Goal: Use online tool/utility: Use online tool/utility

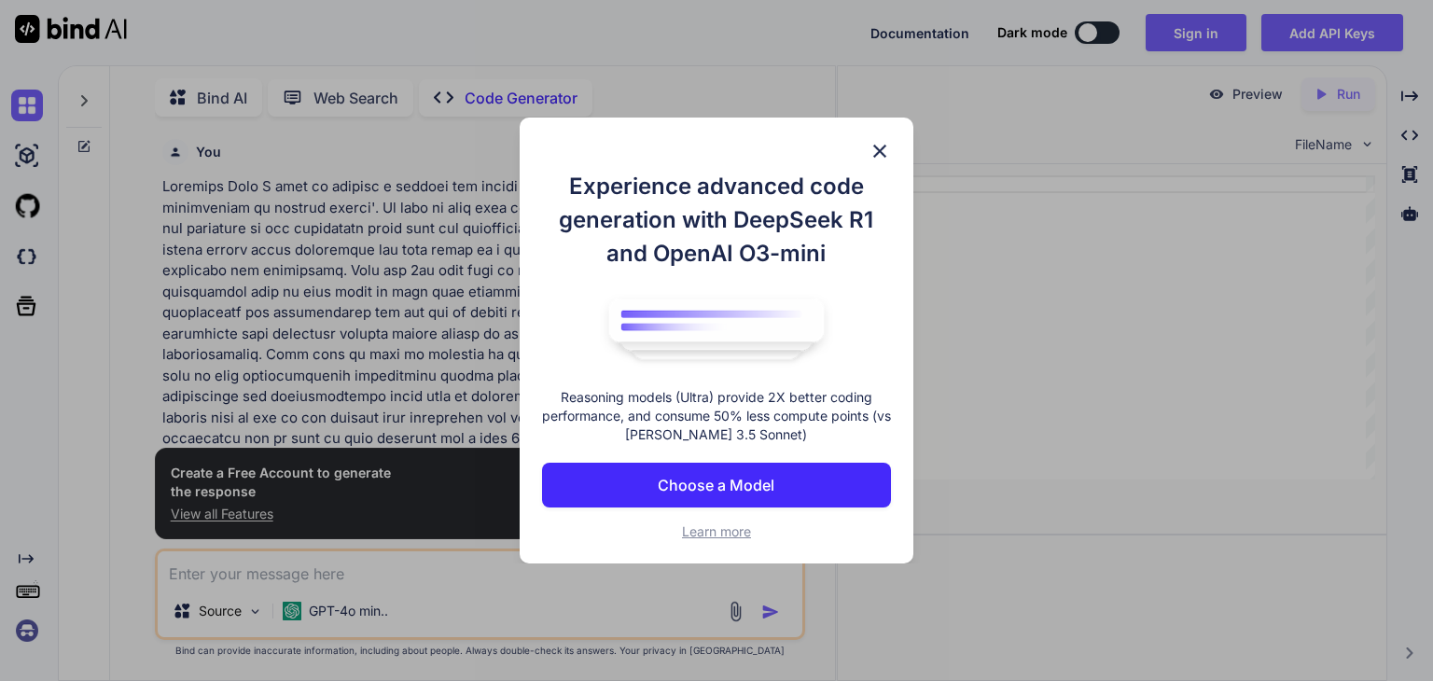
click at [852, 477] on button "Choose a Model" at bounding box center [716, 485] width 349 height 45
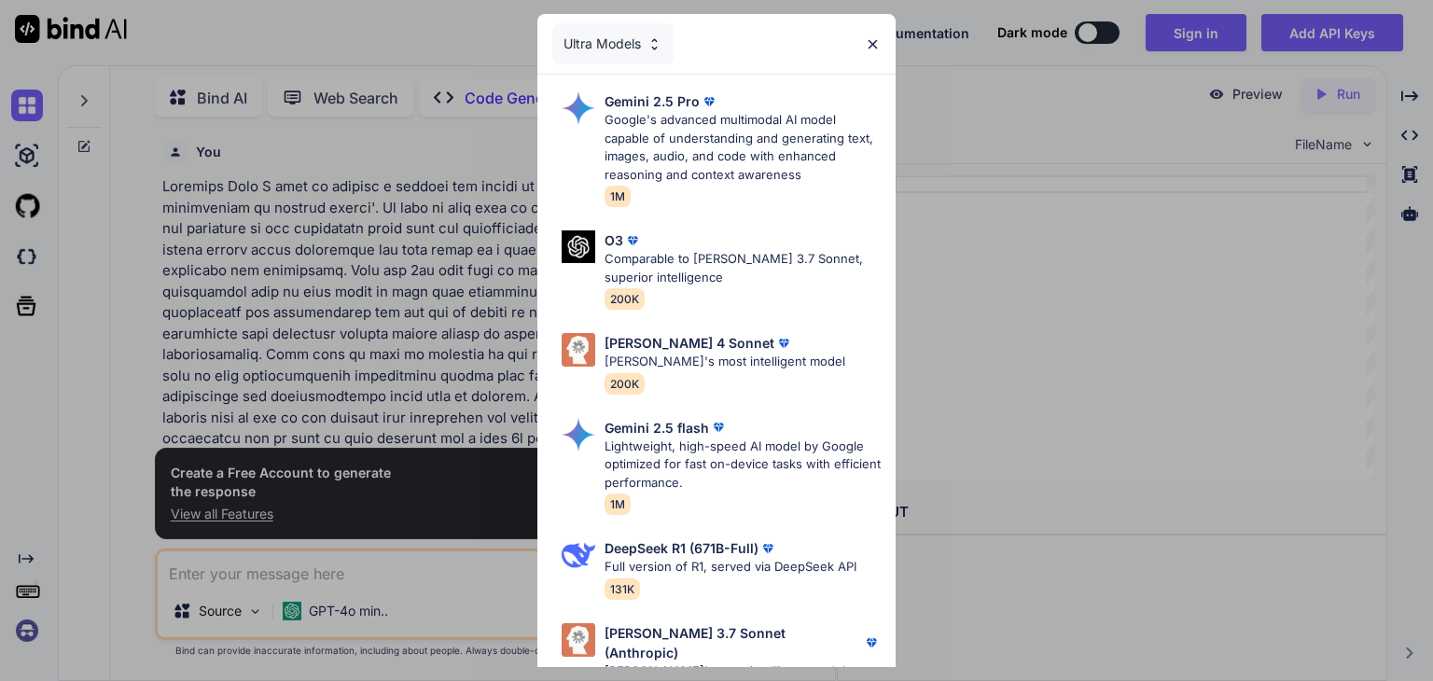
click at [866, 28] on div "Ultra Models" at bounding box center [716, 44] width 358 height 60
click at [867, 30] on div "Ultra Models" at bounding box center [716, 44] width 358 height 60
click at [870, 46] on img at bounding box center [873, 44] width 16 height 16
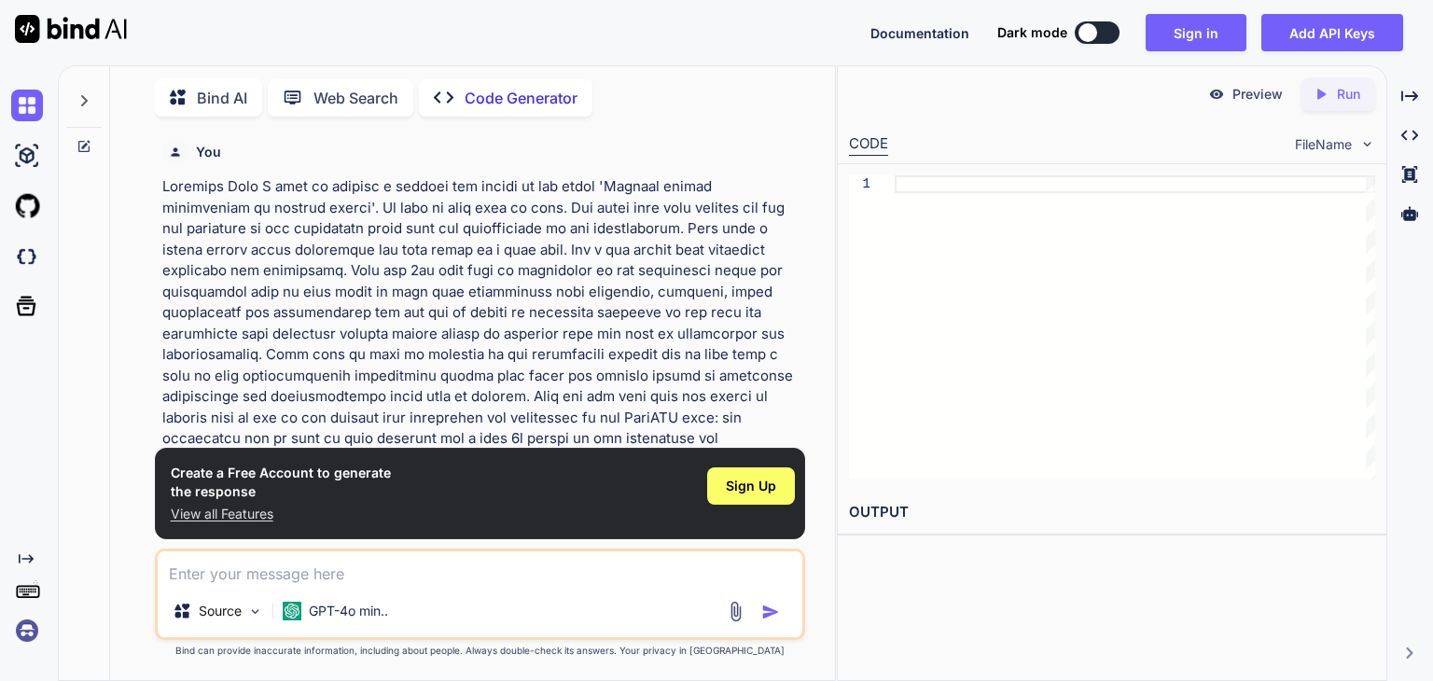
scroll to position [236, 0]
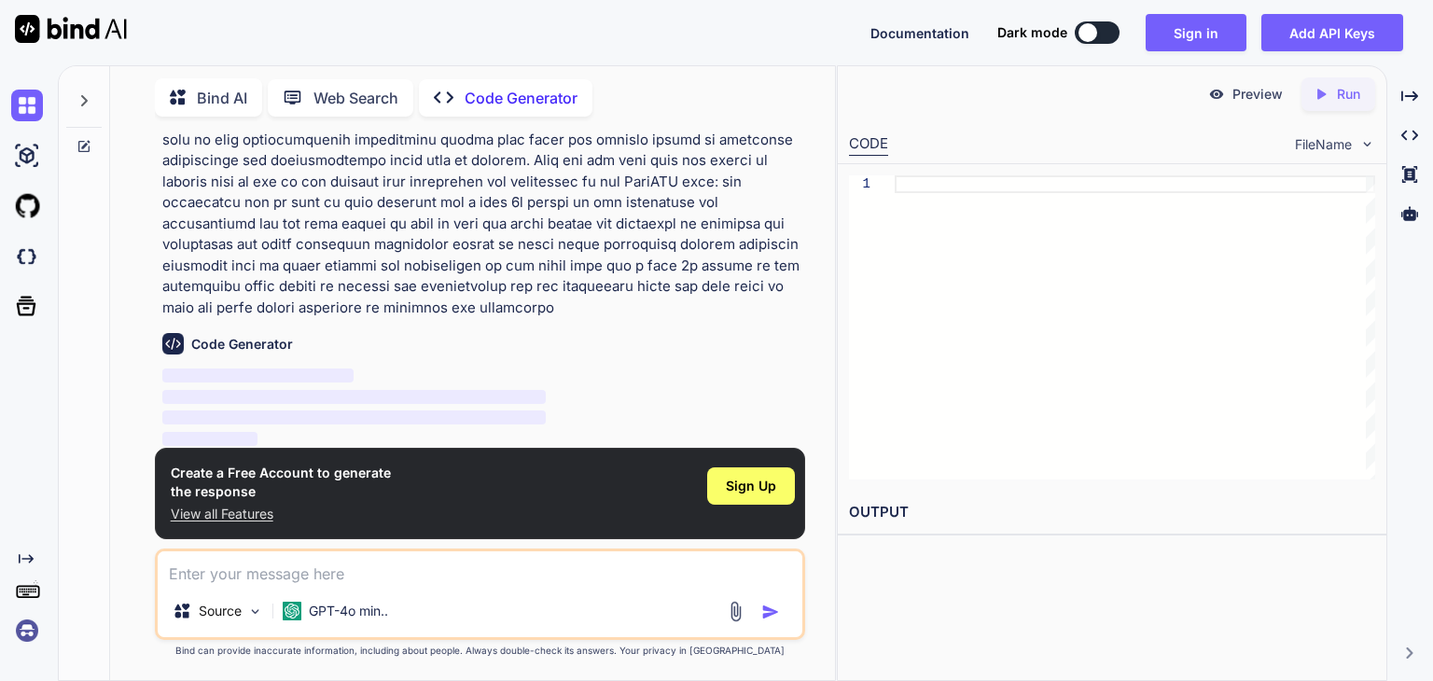
click at [257, 350] on h6 "Code Generator" at bounding box center [242, 344] width 102 height 19
click at [754, 478] on span "Sign Up" at bounding box center [751, 486] width 50 height 19
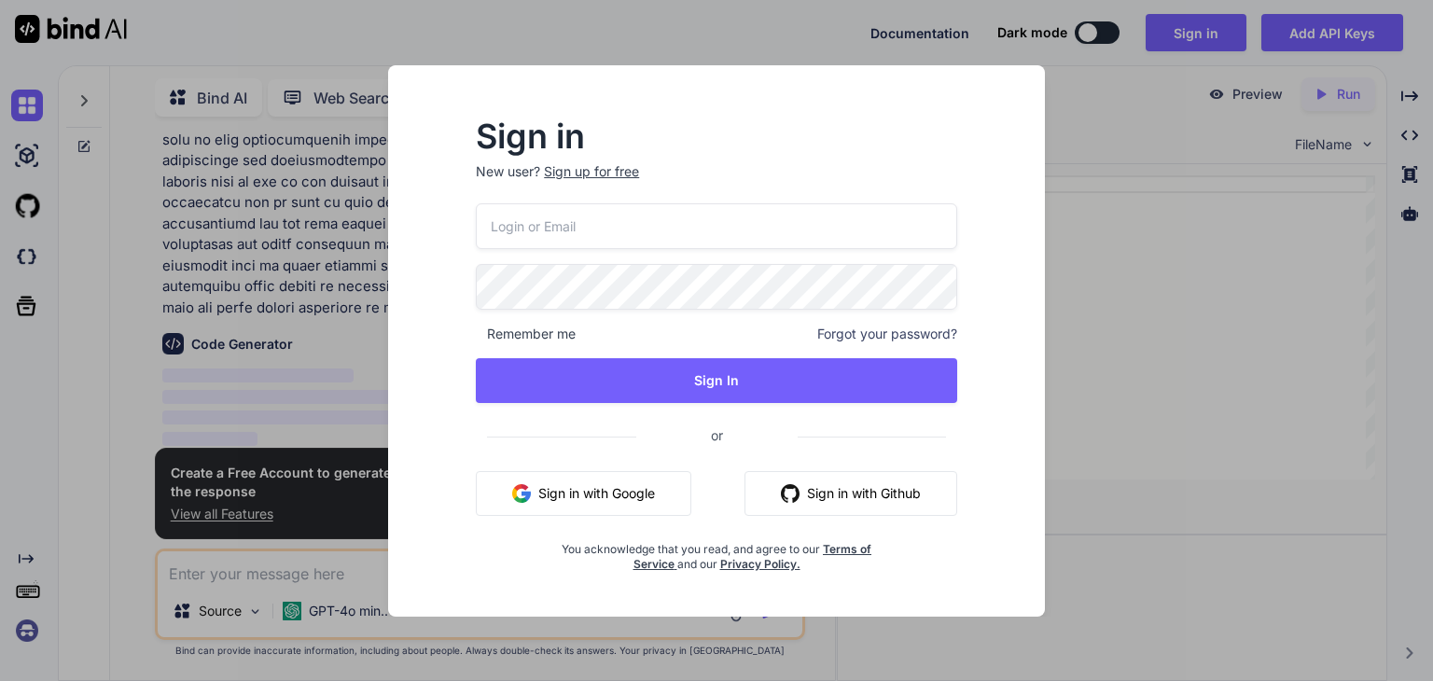
click at [654, 491] on button "Sign in with Google" at bounding box center [584, 493] width 216 height 45
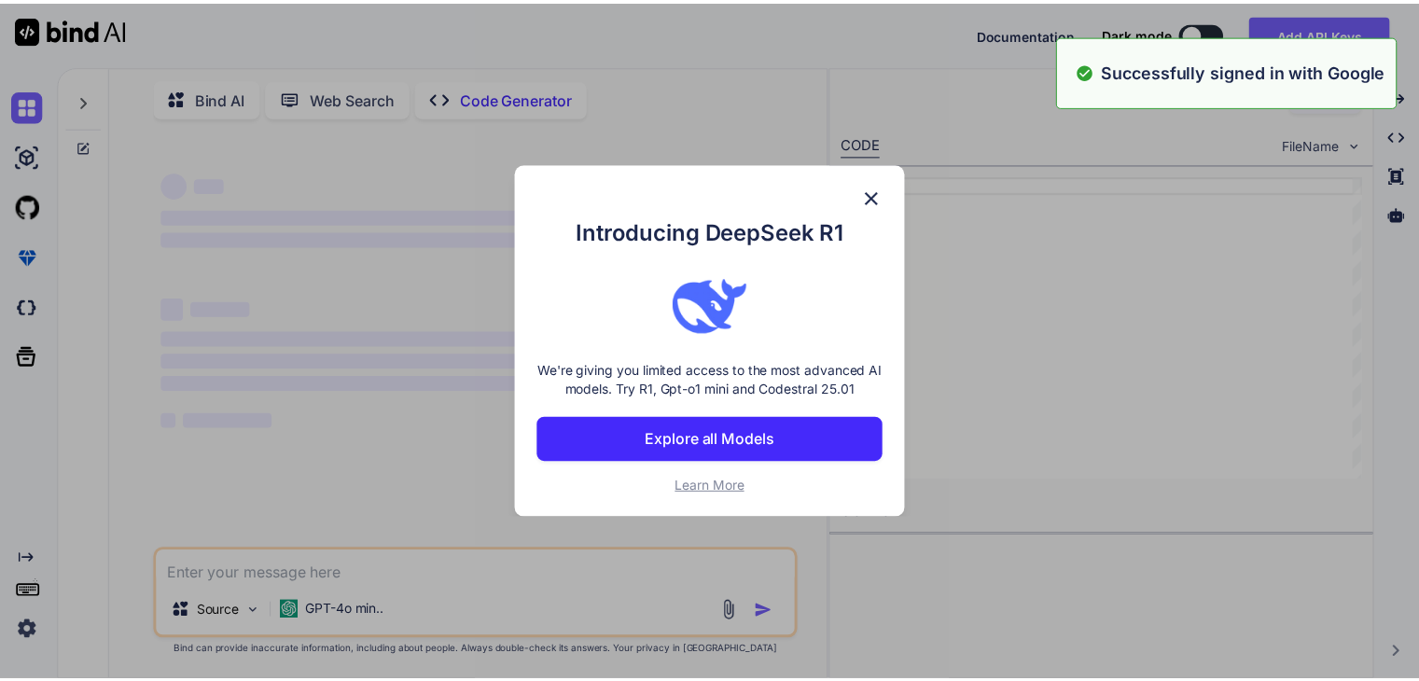
scroll to position [0, 0]
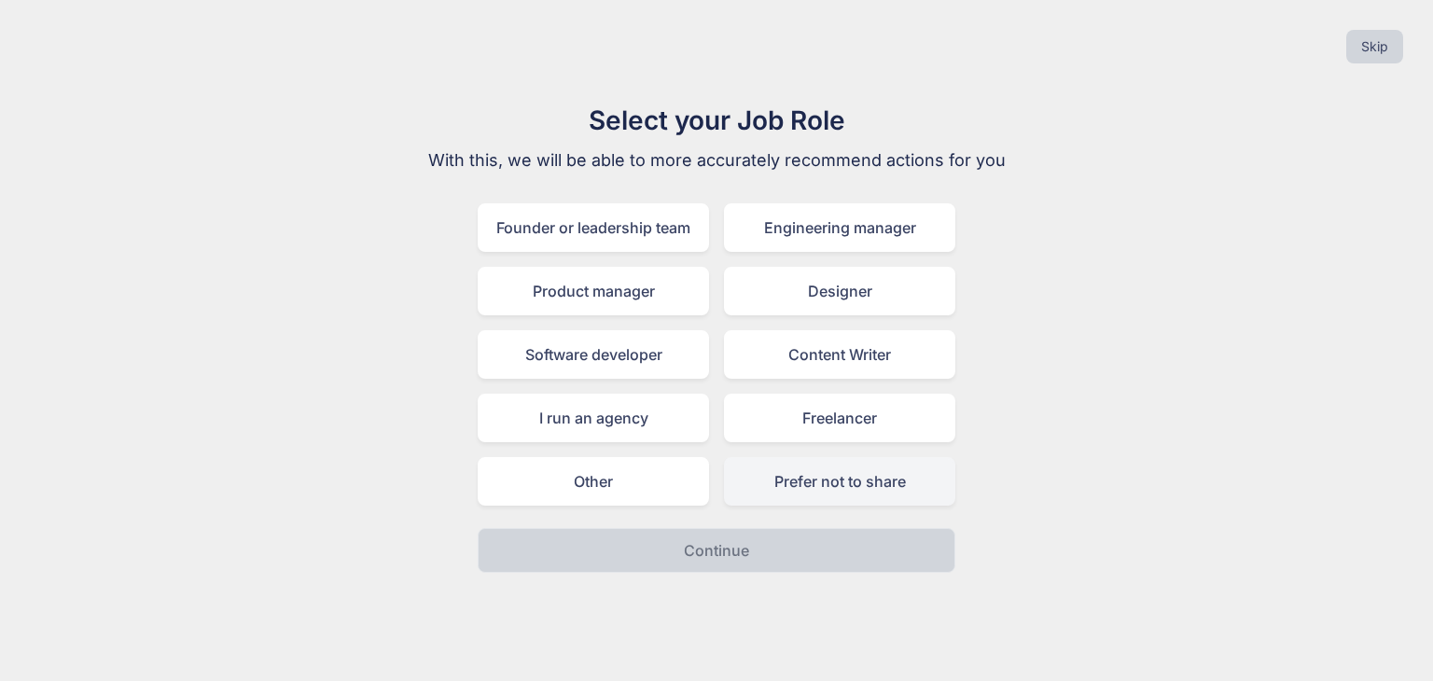
click at [831, 486] on div "Prefer not to share" at bounding box center [839, 481] width 231 height 49
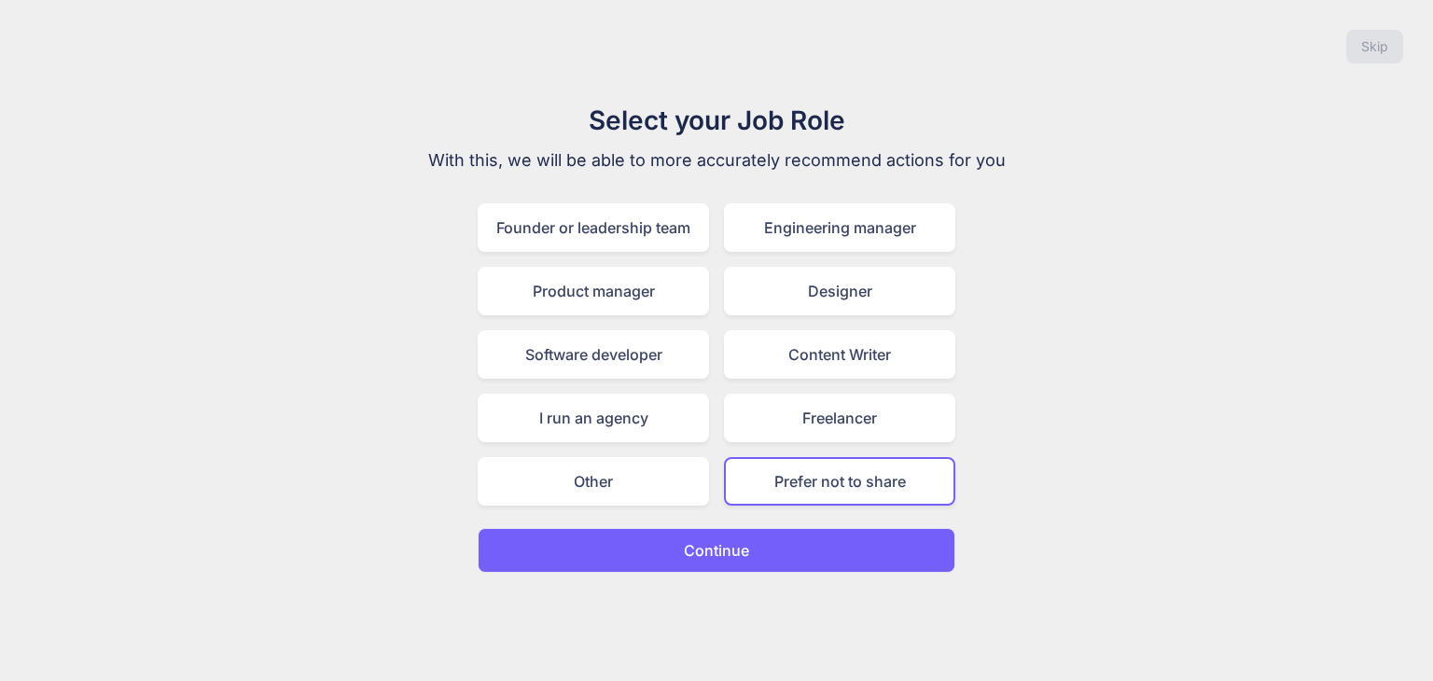
click at [791, 549] on button "Continue" at bounding box center [717, 550] width 478 height 45
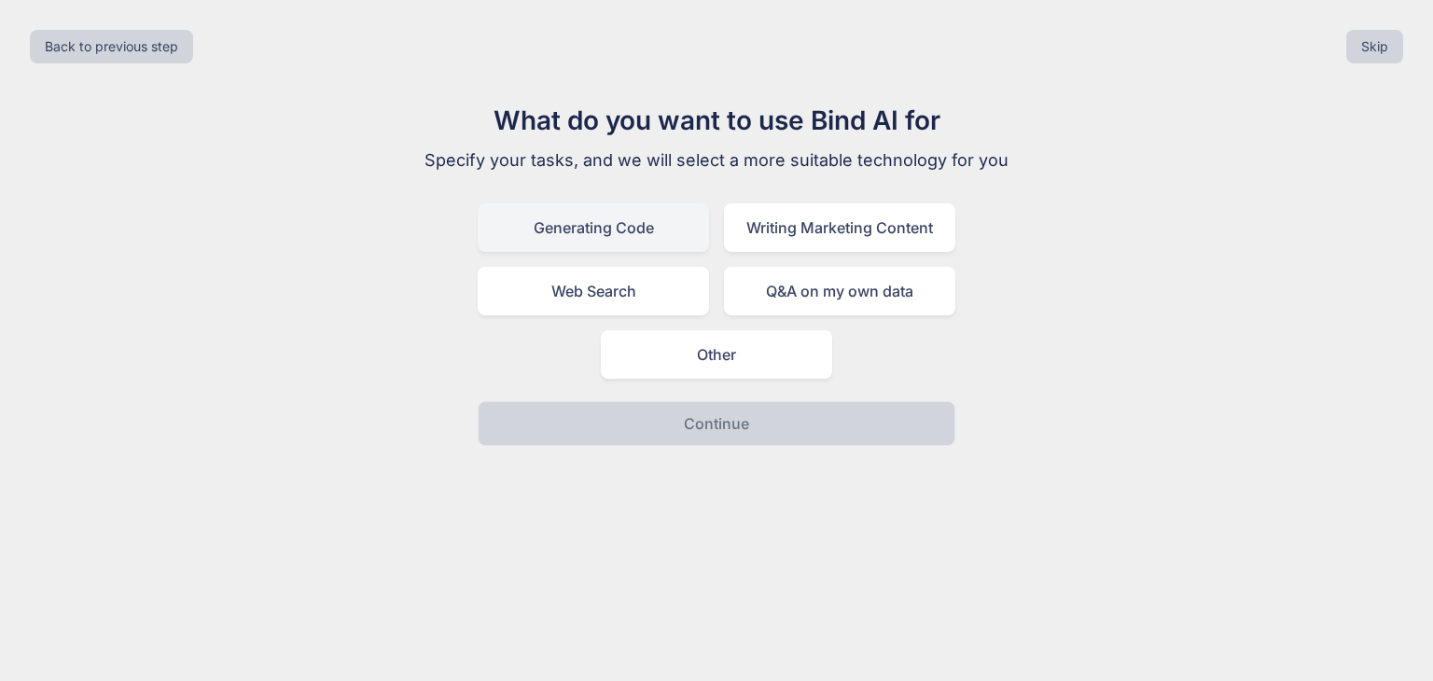
click at [623, 225] on div "Generating Code" at bounding box center [593, 227] width 231 height 49
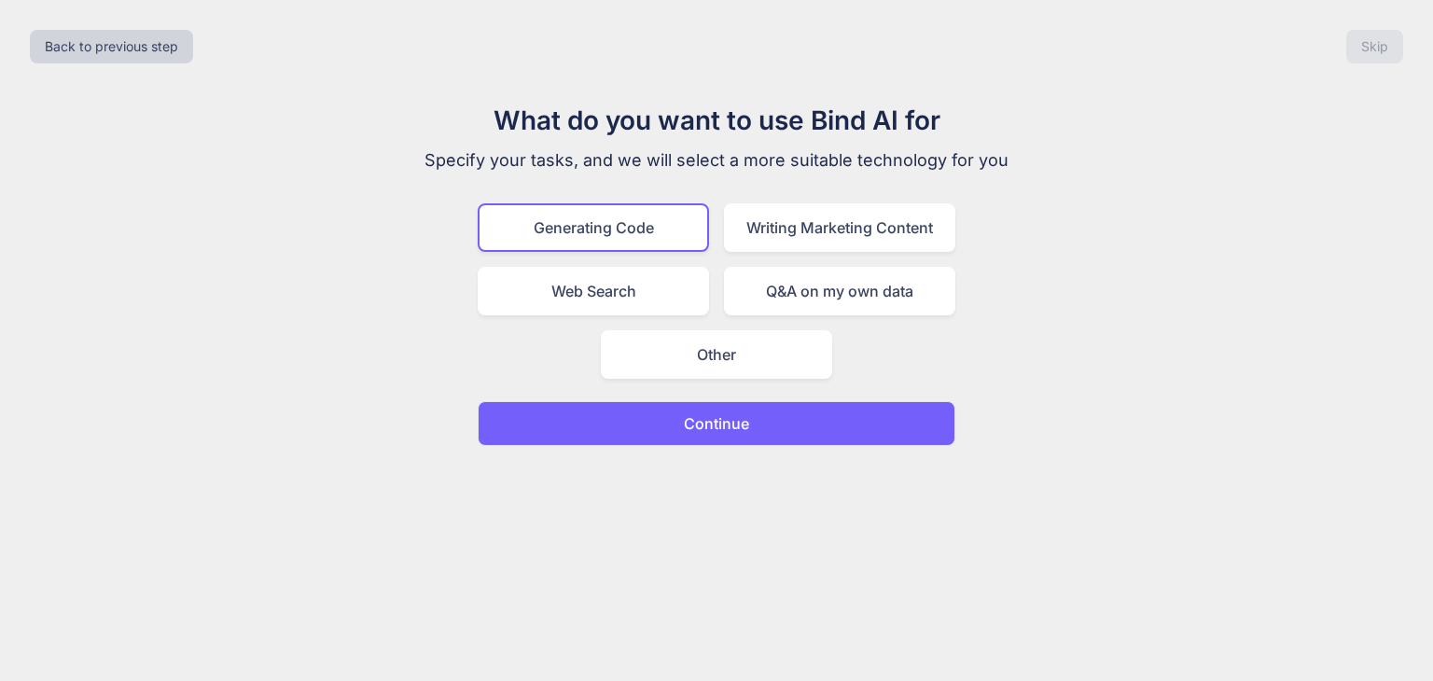
click at [675, 417] on button "Continue" at bounding box center [717, 423] width 478 height 45
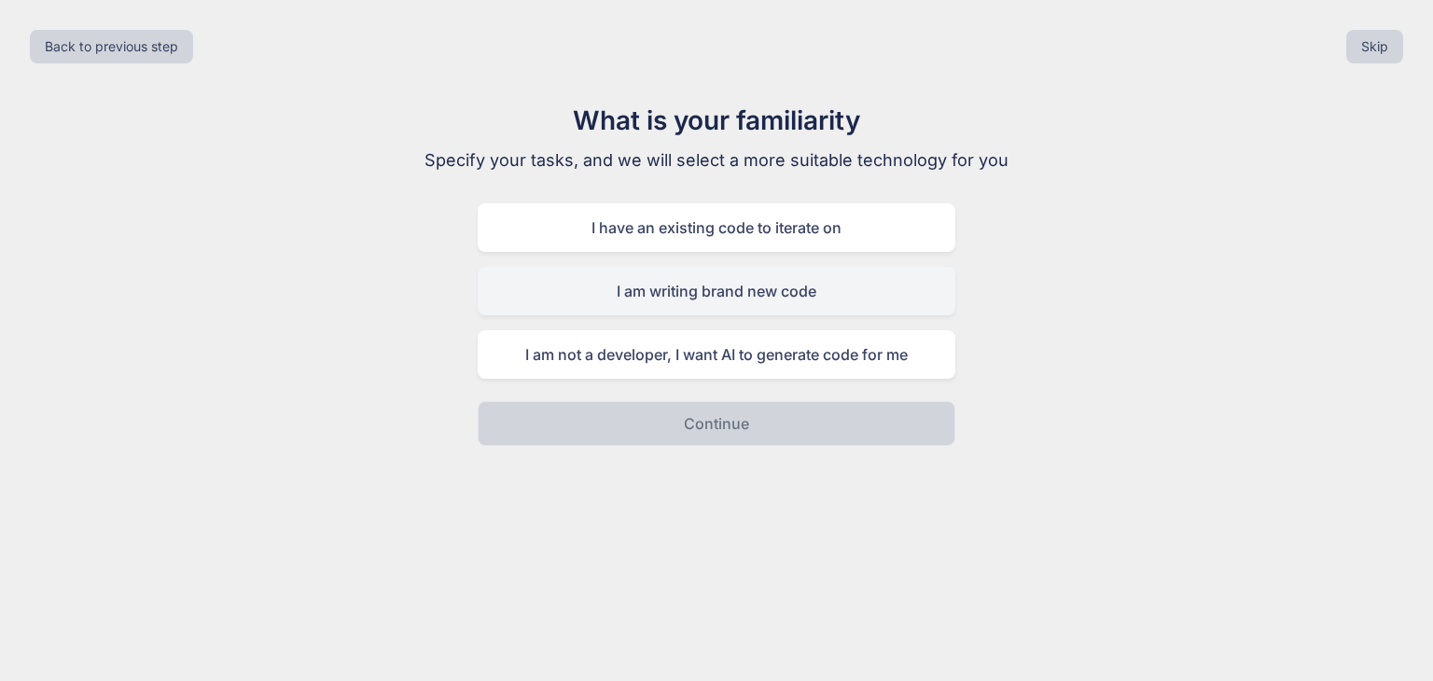
click at [749, 292] on div "I am writing brand new code" at bounding box center [717, 291] width 478 height 49
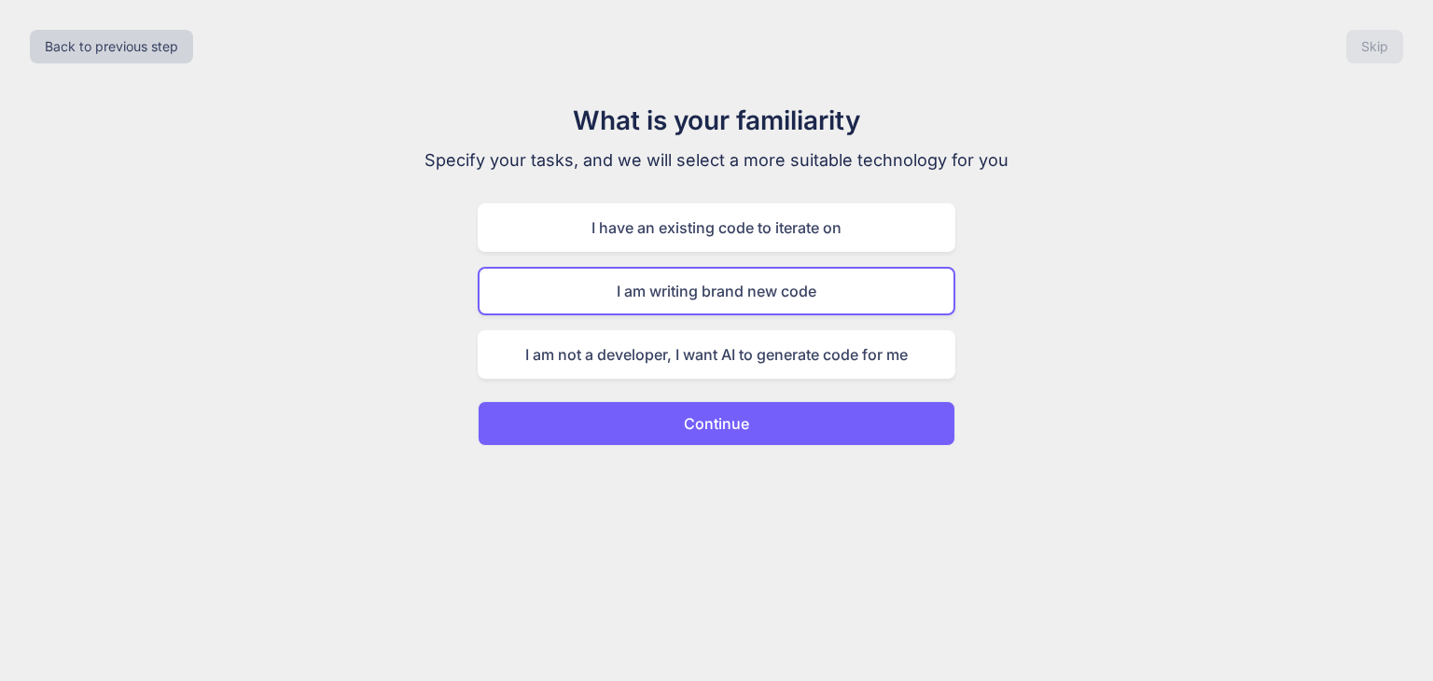
click at [709, 426] on p "Continue" at bounding box center [716, 423] width 65 height 22
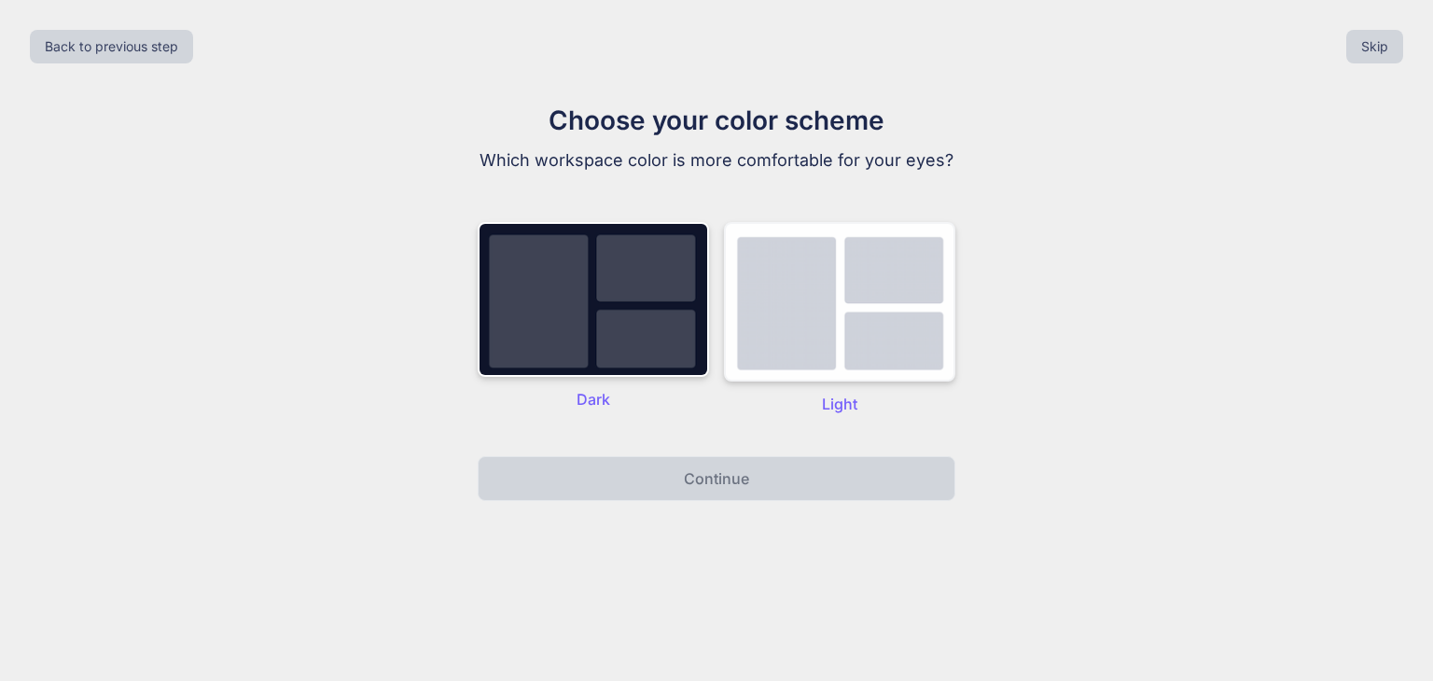
click at [750, 304] on img at bounding box center [839, 302] width 231 height 160
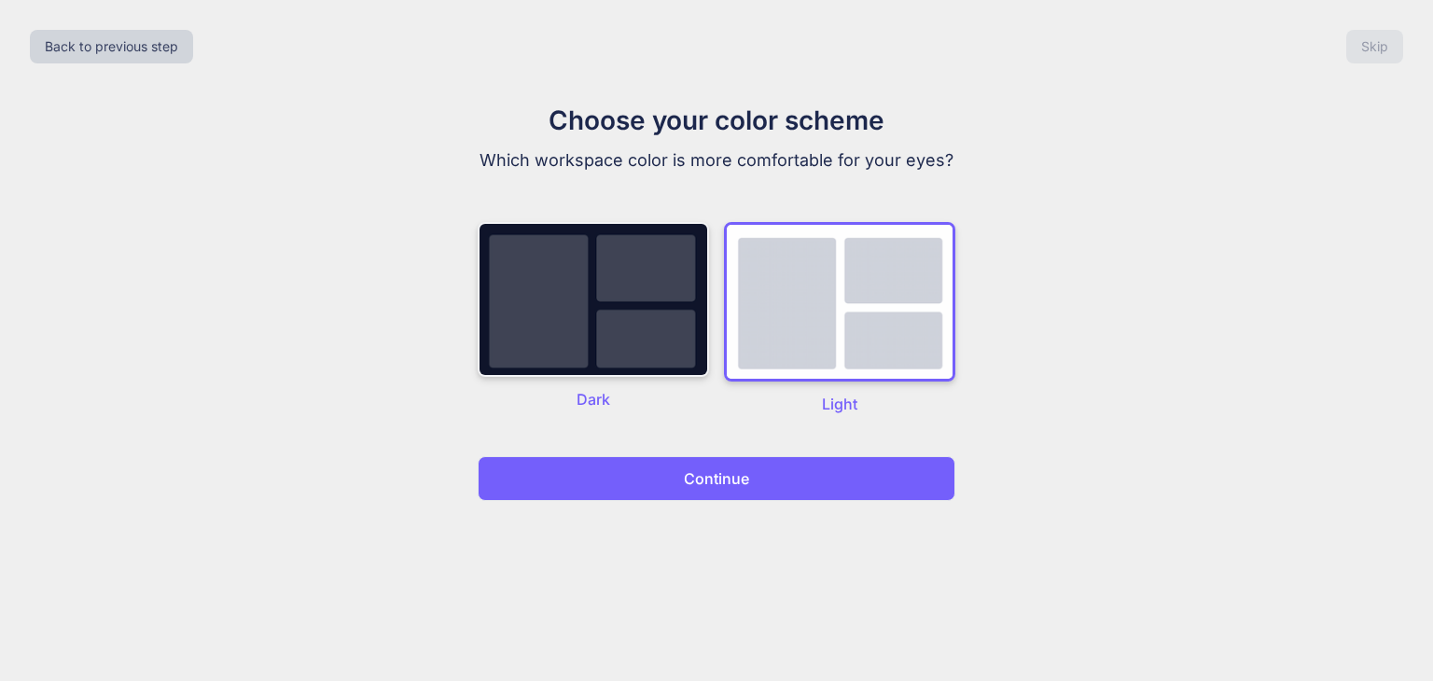
click at [689, 315] on img at bounding box center [593, 299] width 231 height 155
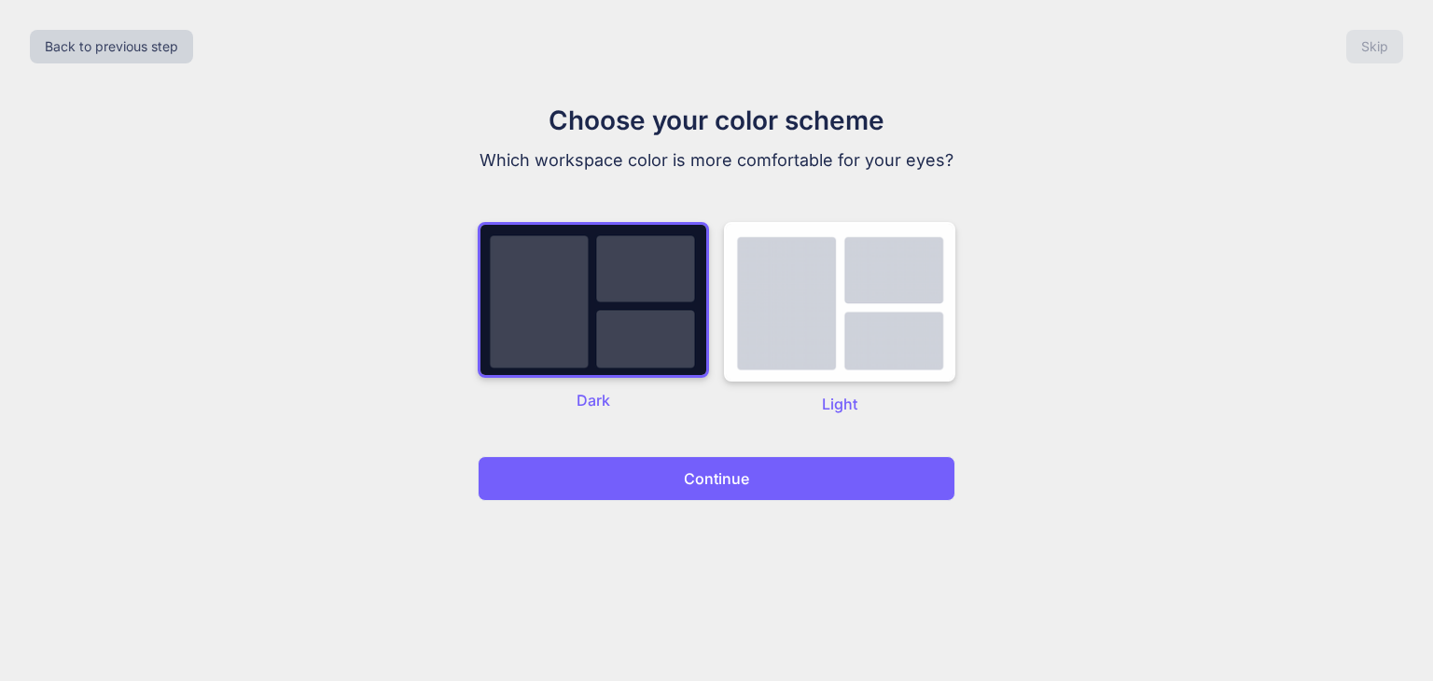
click at [772, 490] on button "Continue" at bounding box center [717, 478] width 478 height 45
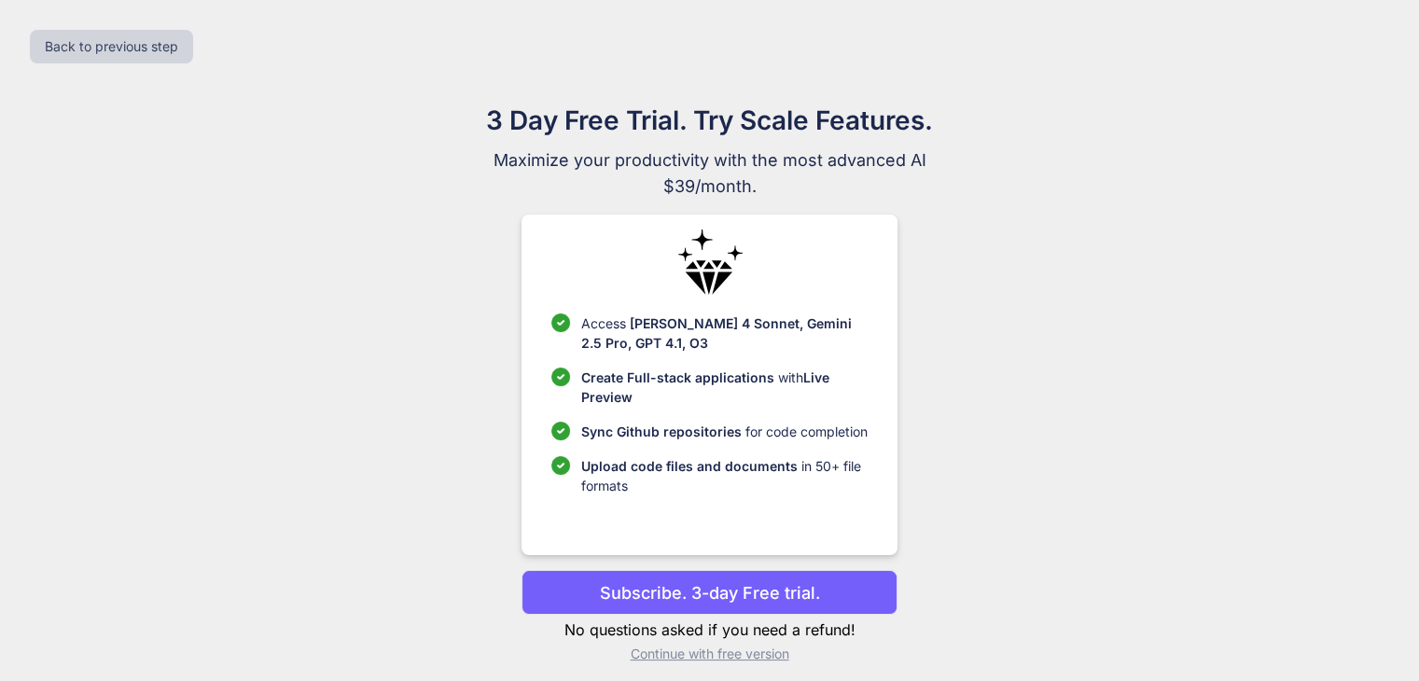
scroll to position [12, 0]
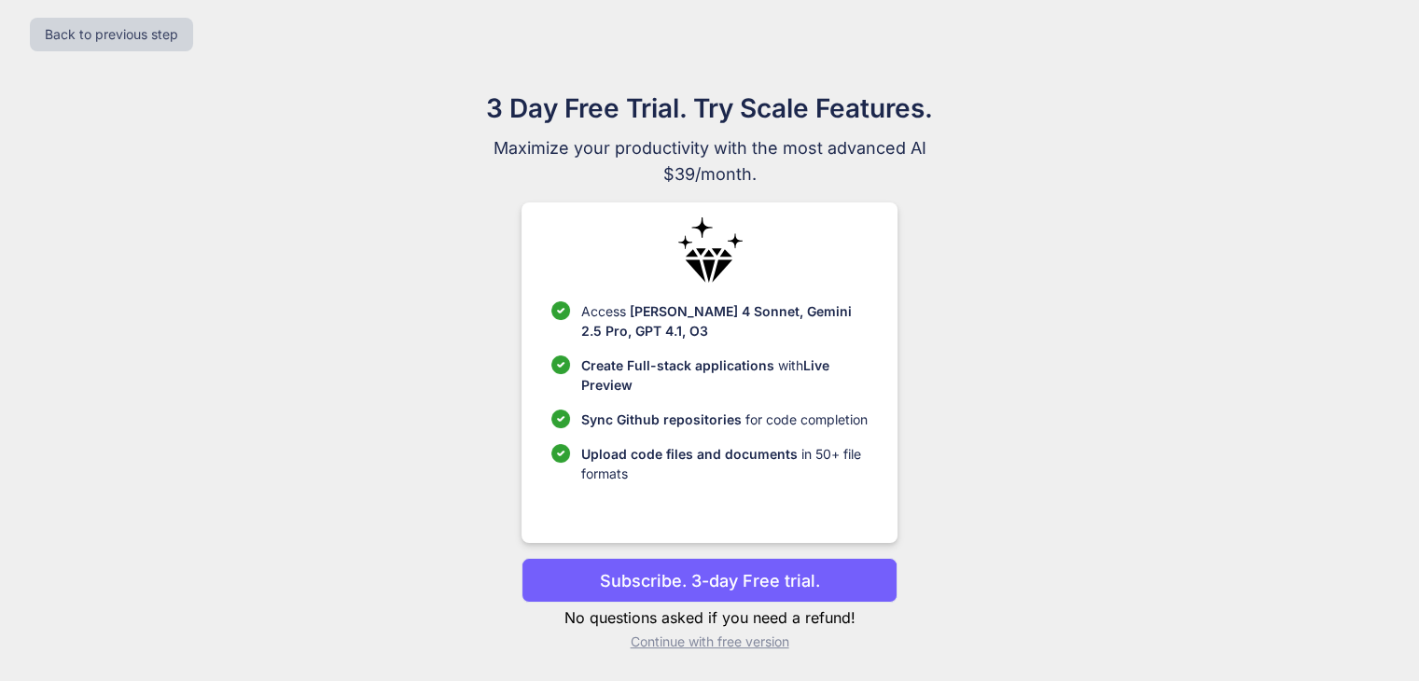
click at [767, 639] on p "Continue with free version" at bounding box center [710, 642] width 376 height 19
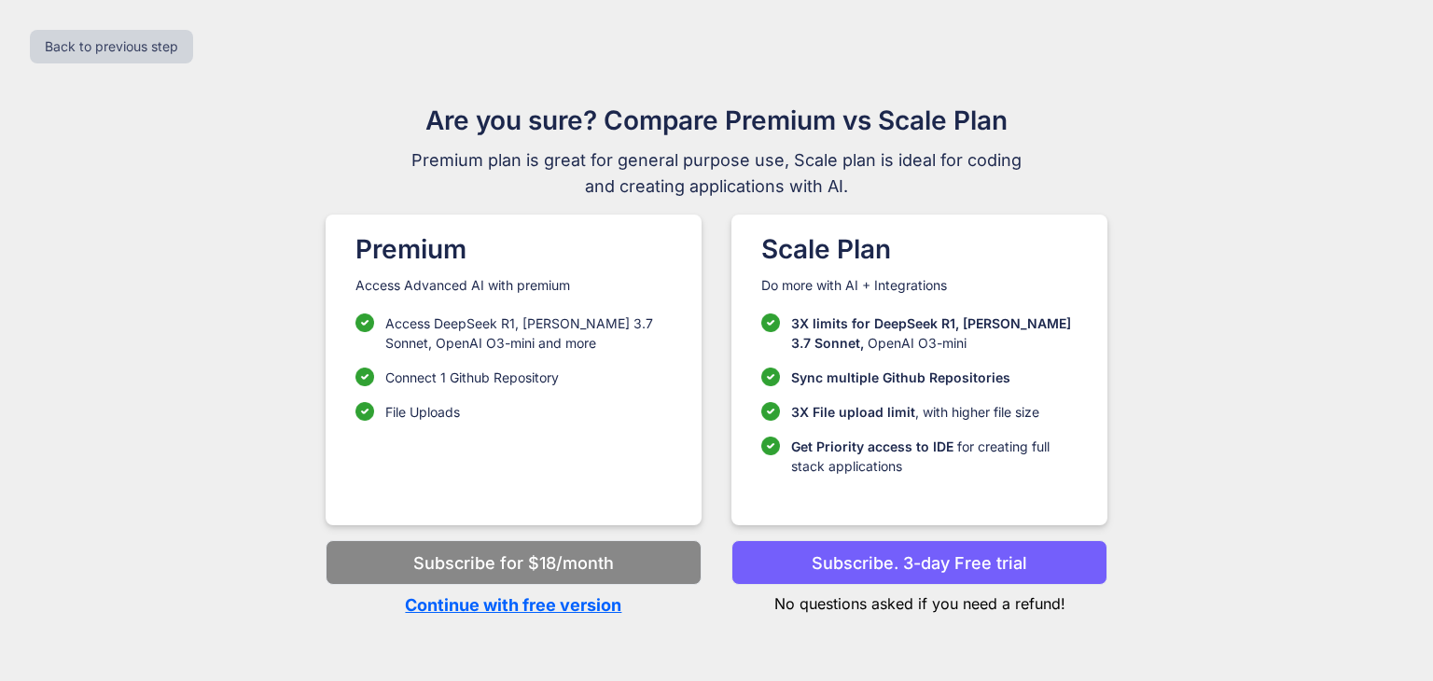
click at [585, 605] on p "Continue with free version" at bounding box center [514, 604] width 376 height 25
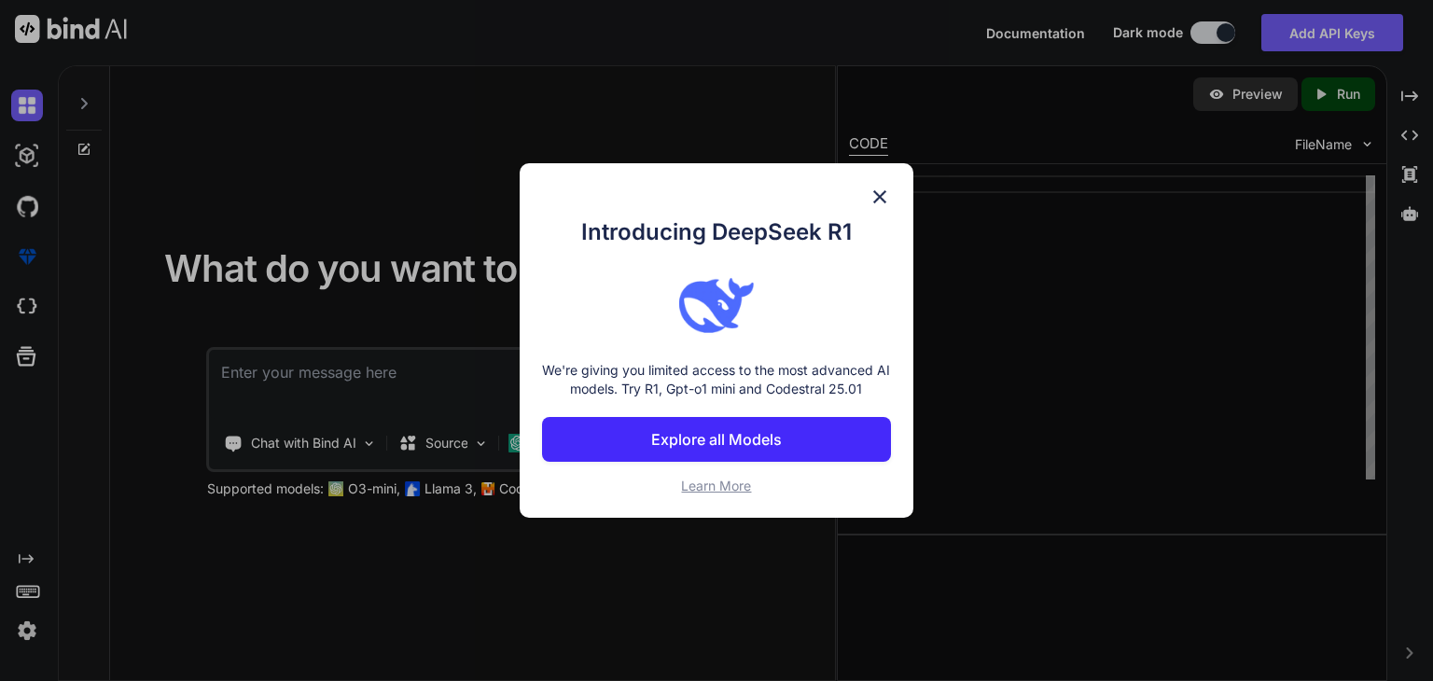
click at [888, 200] on img at bounding box center [880, 197] width 22 height 22
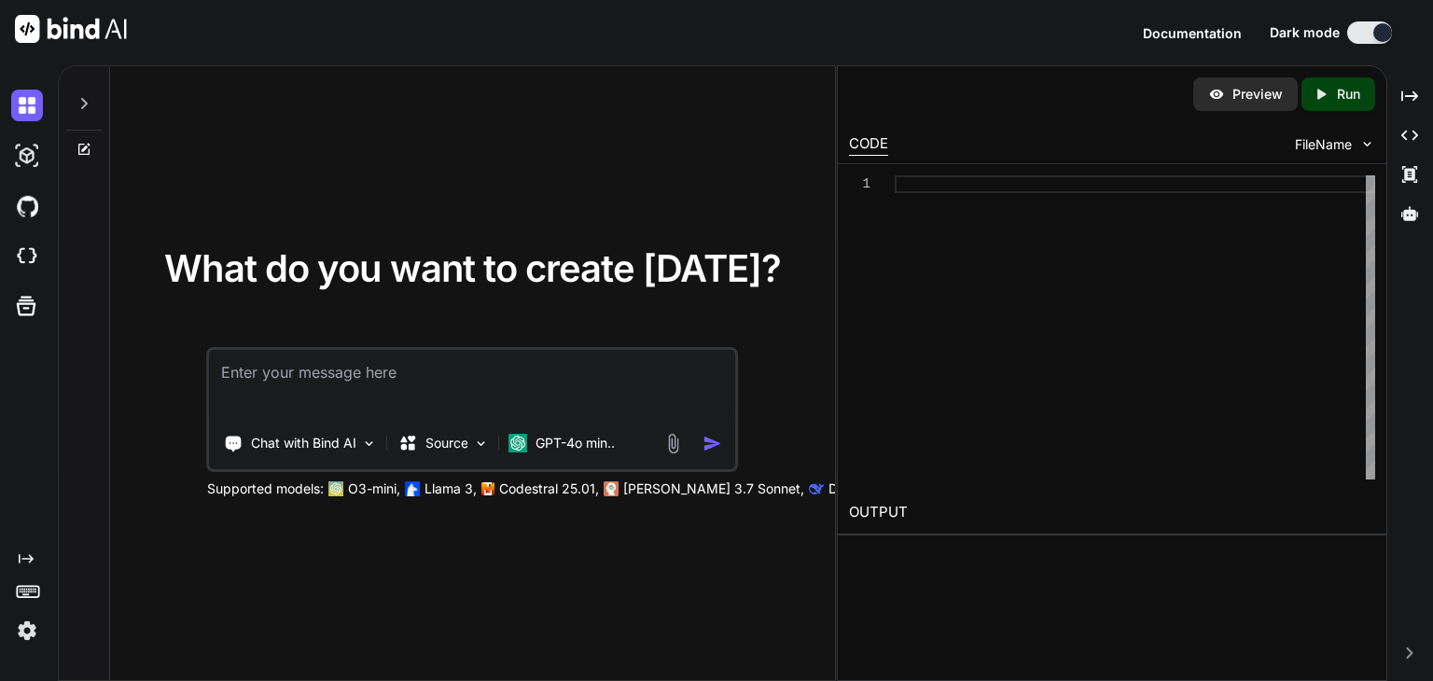
click at [523, 391] on textarea at bounding box center [472, 384] width 525 height 69
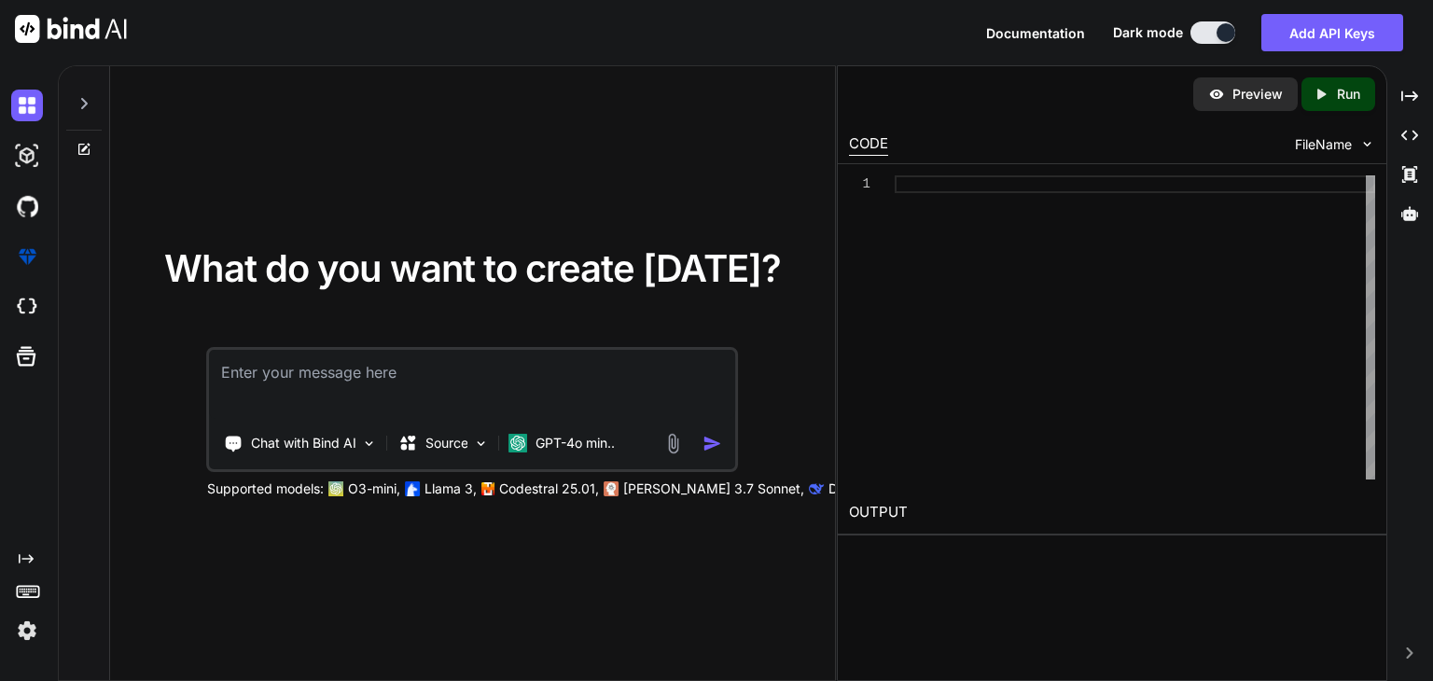
paste textarea "Creating a comprehensive virtual lab website as you described involves several …"
type textarea "x"
type textarea "Creating a comprehensive virtual lab website as you described involves several …"
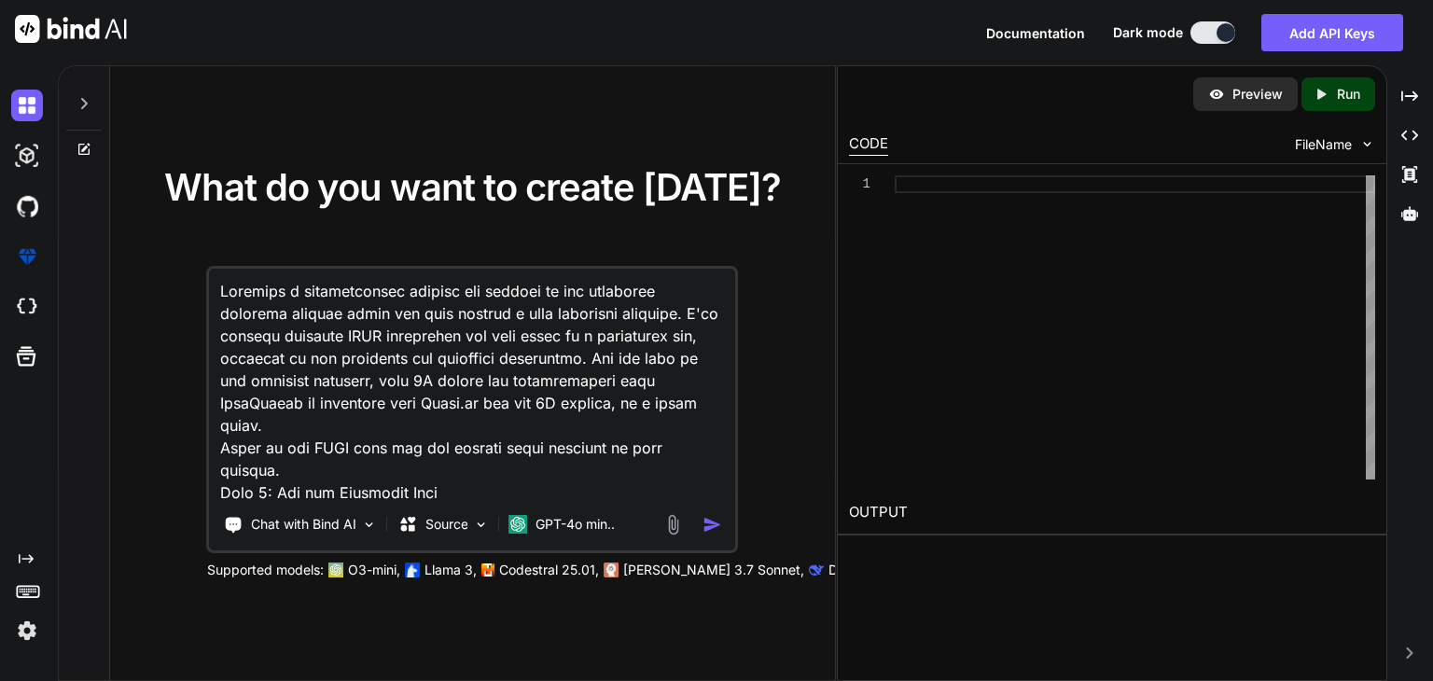
drag, startPoint x: 314, startPoint y: 486, endPoint x: 198, endPoint y: 121, distance: 383.0
click at [198, 121] on div "What do you want to create today? Chat with Bind AI Source GPT-4o min.. Support…" at bounding box center [472, 374] width 725 height 616
type textarea "x"
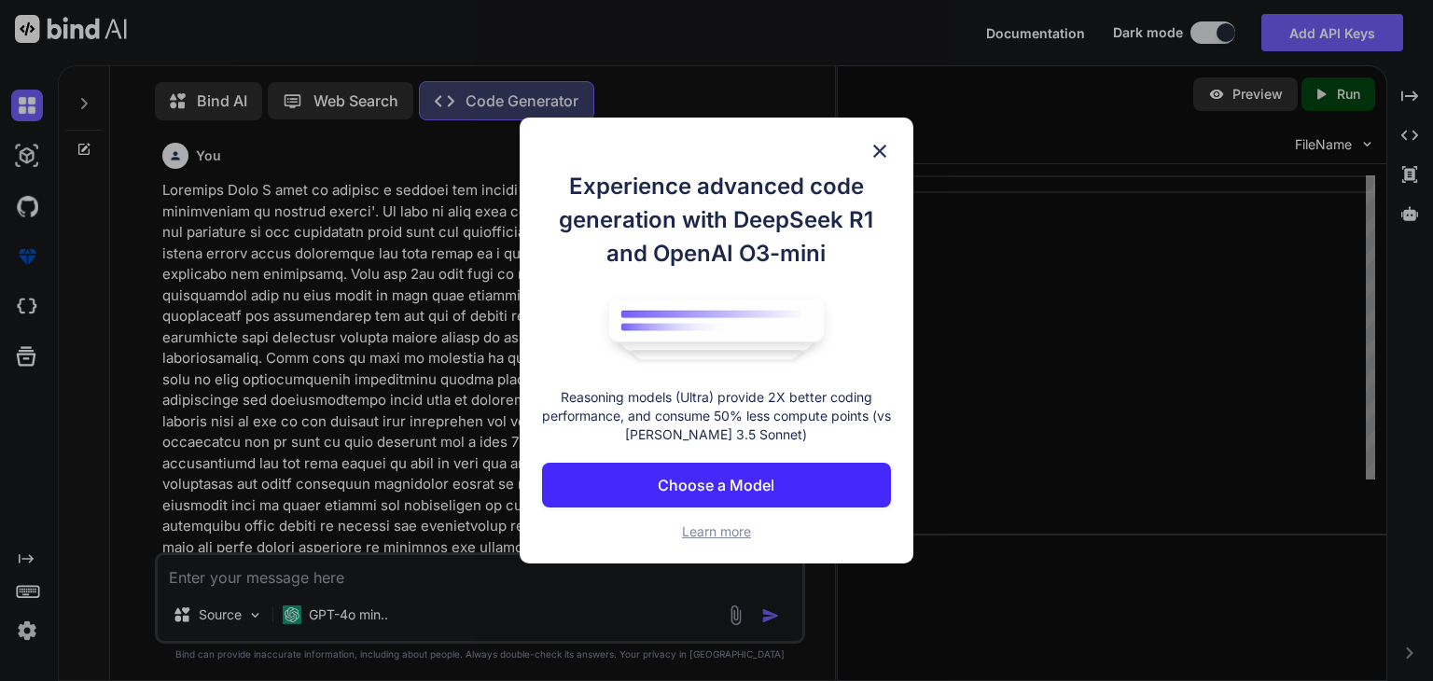
scroll to position [7, 0]
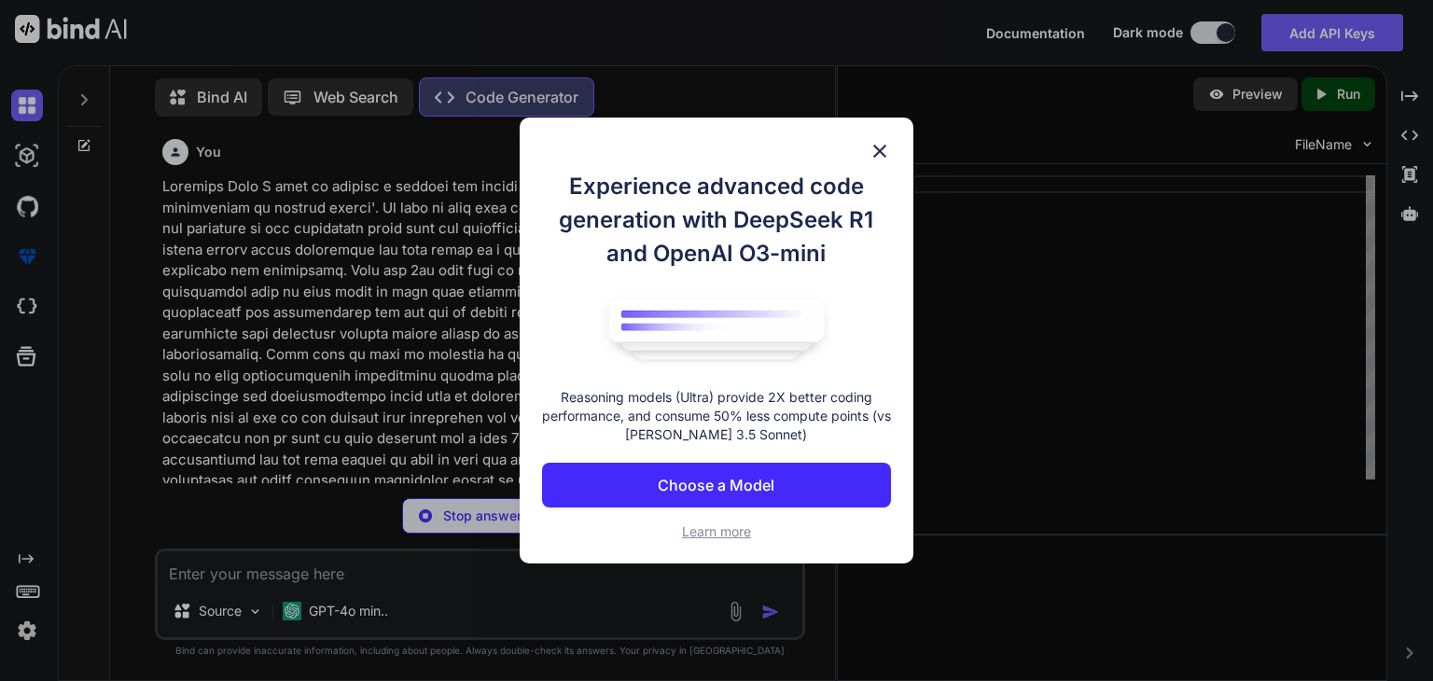
click at [873, 143] on img at bounding box center [880, 151] width 22 height 22
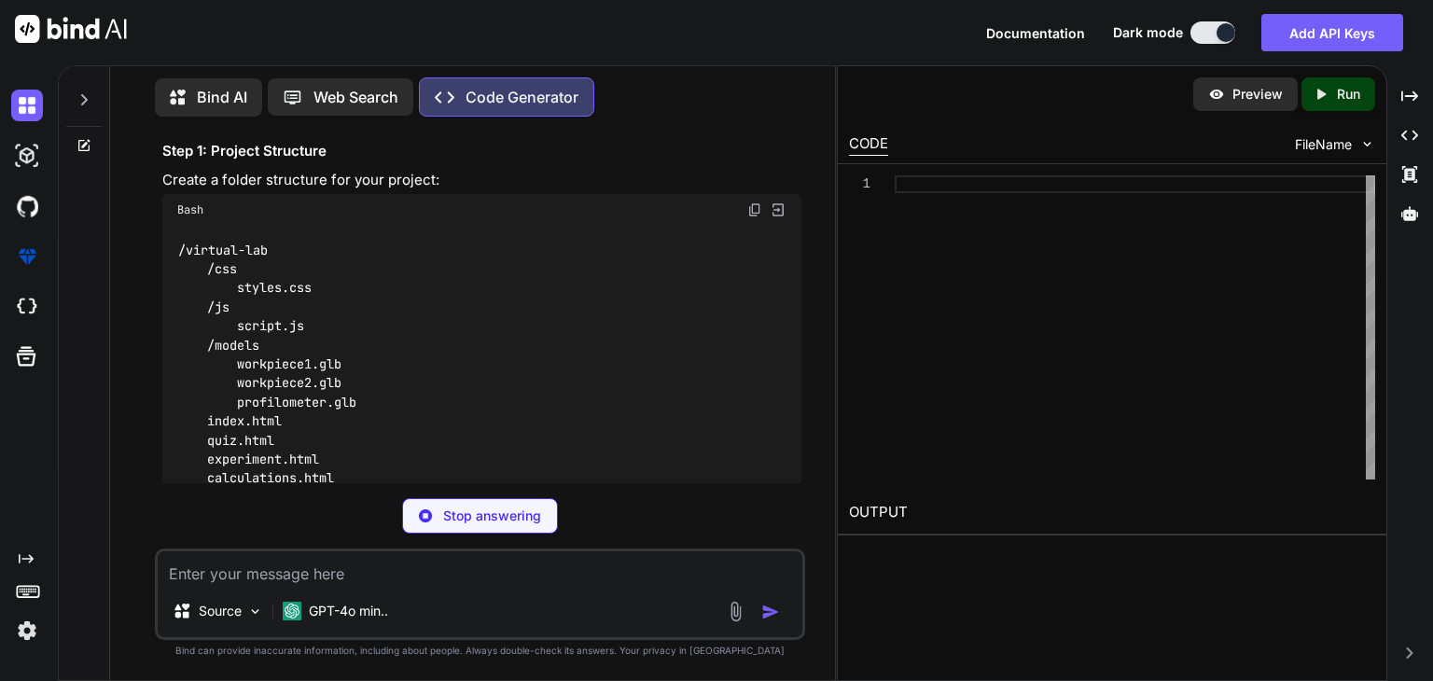
scroll to position [1120, 0]
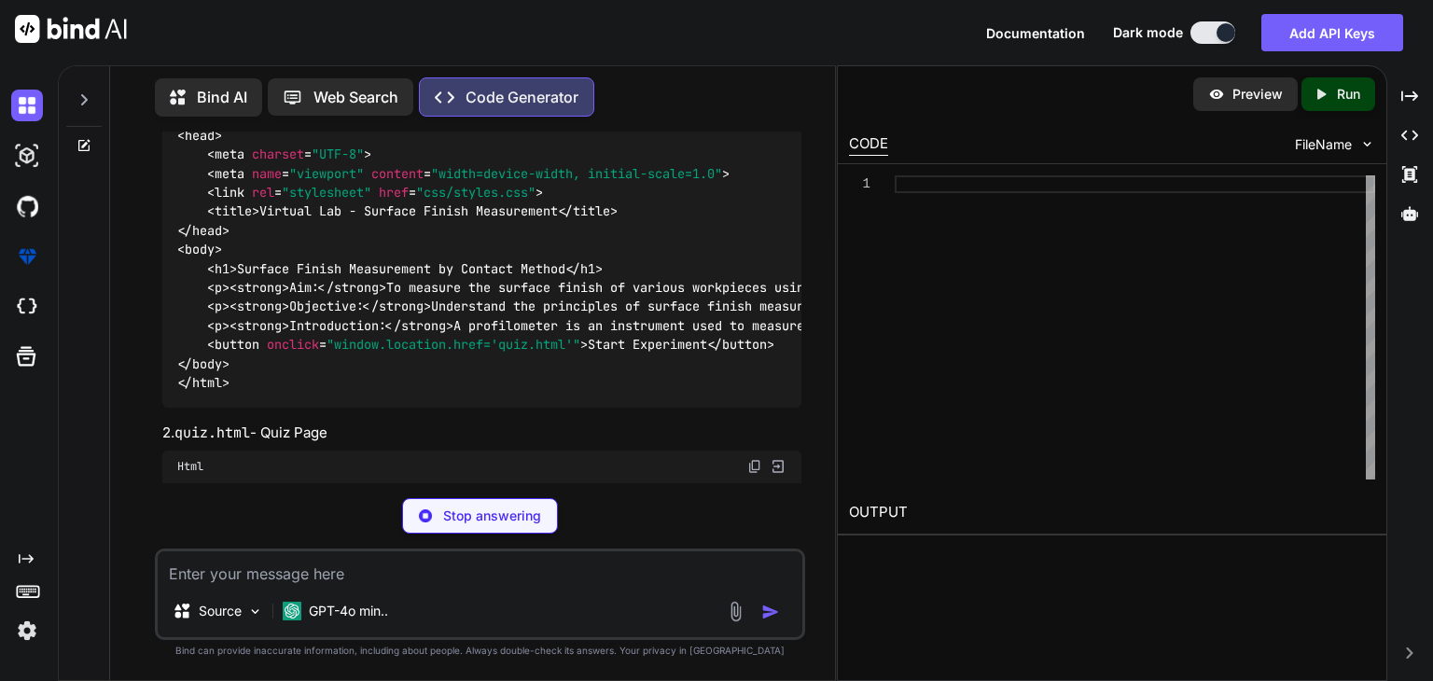
type textarea "x"
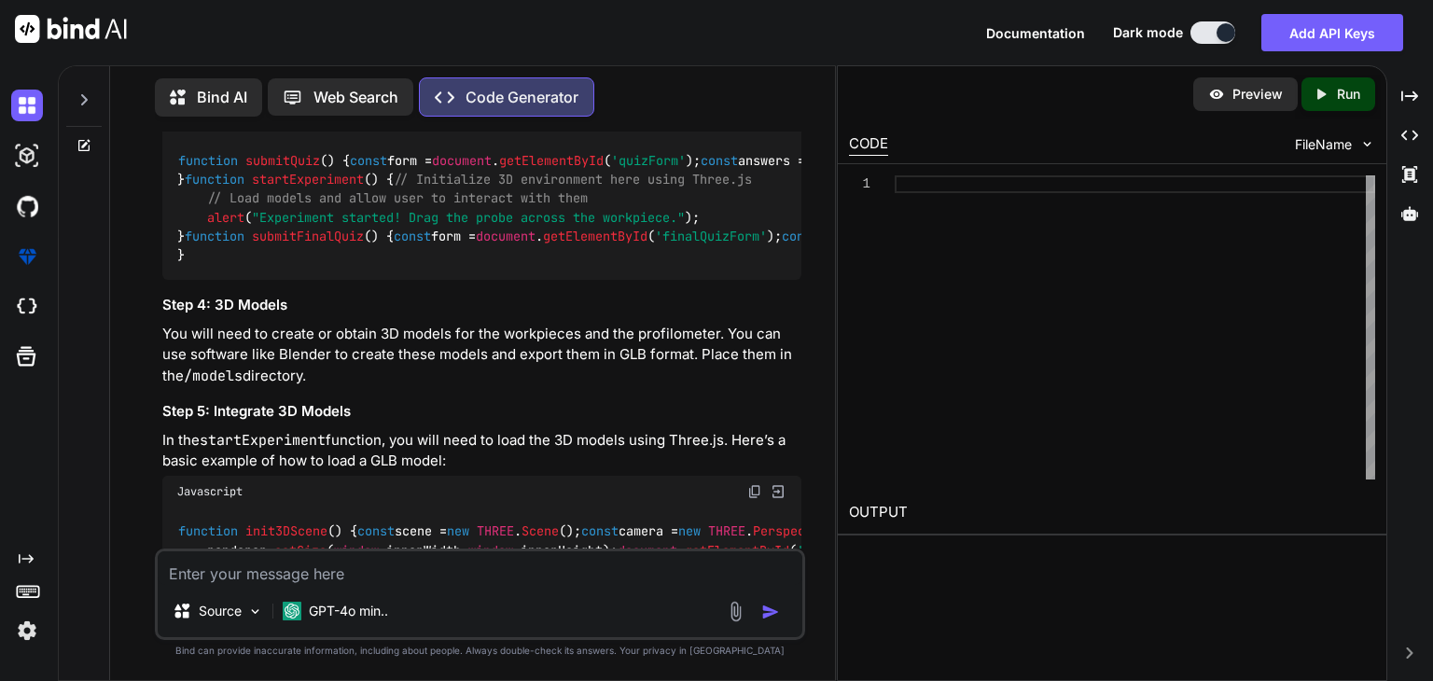
scroll to position [4236, 0]
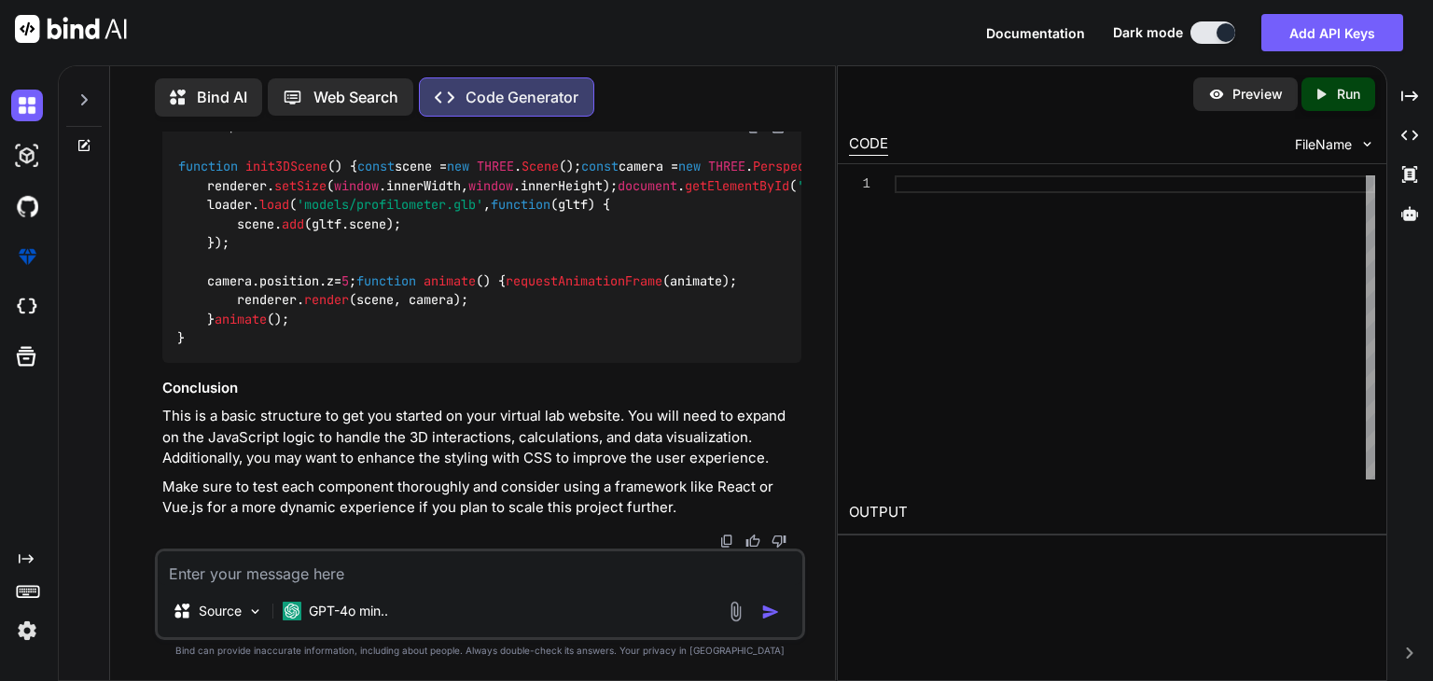
click at [1356, 82] on div "Created with Pixso. Run" at bounding box center [1338, 94] width 74 height 34
